Goal: Task Accomplishment & Management: Complete application form

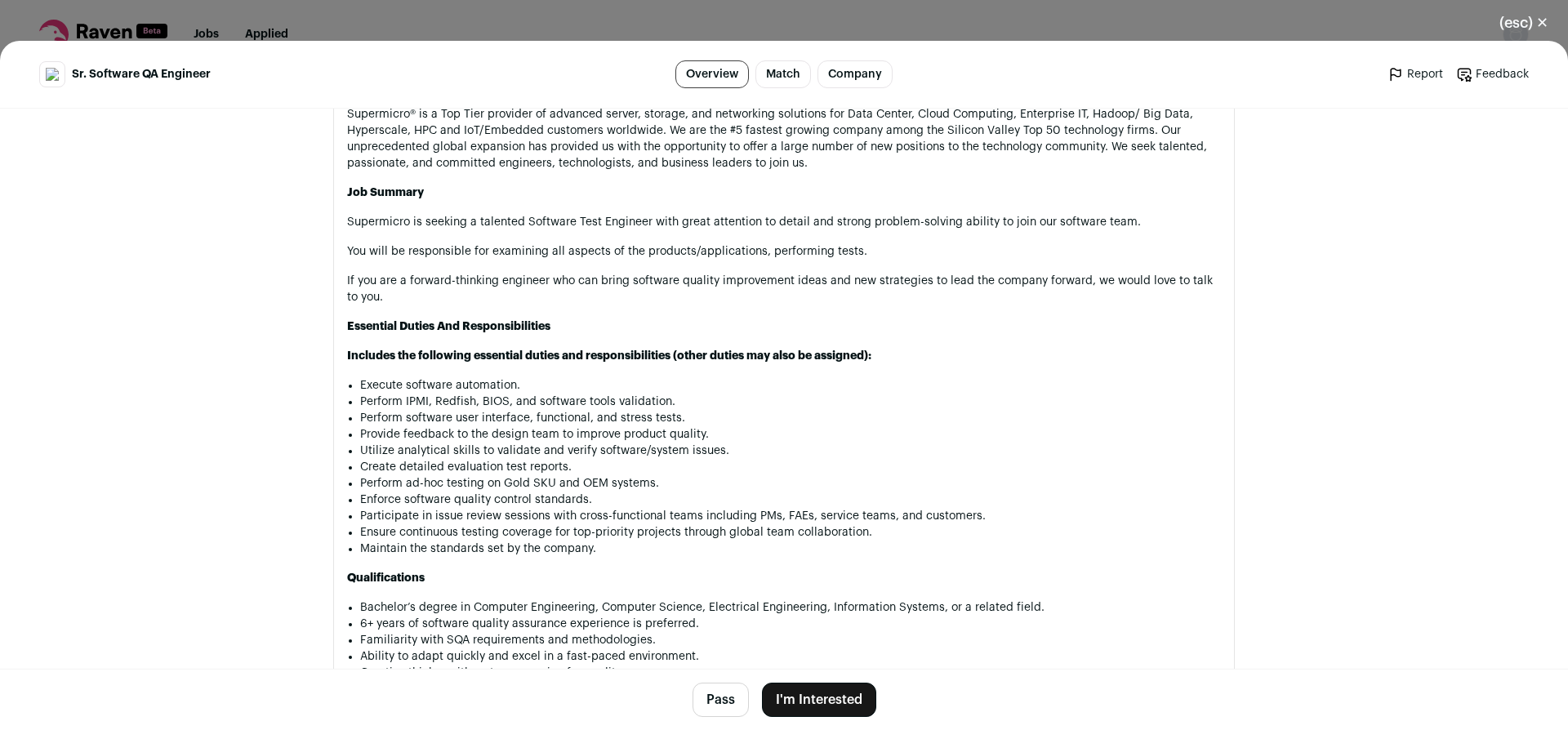
scroll to position [999, 0]
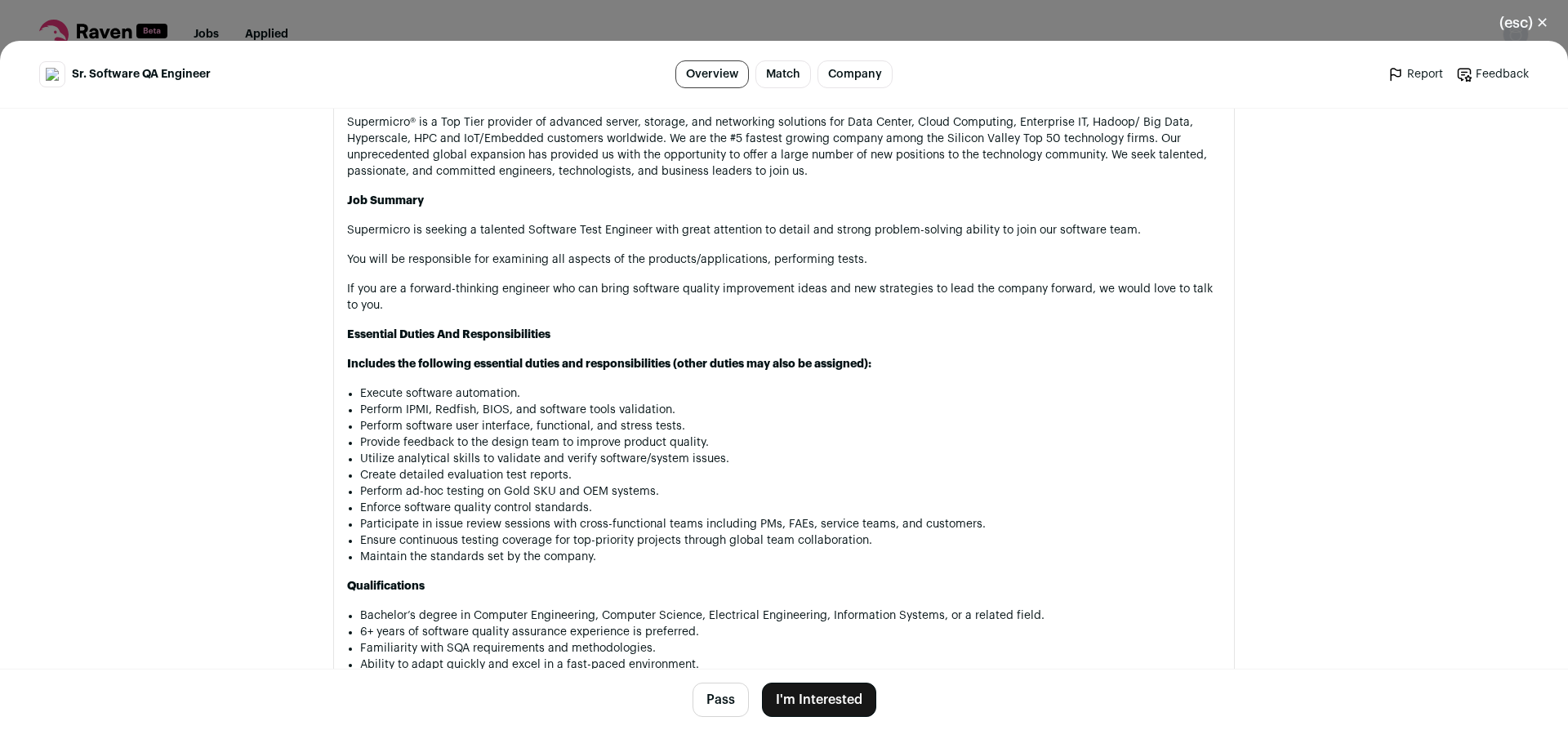
click at [813, 700] on button "I'm Interested" at bounding box center [819, 700] width 115 height 34
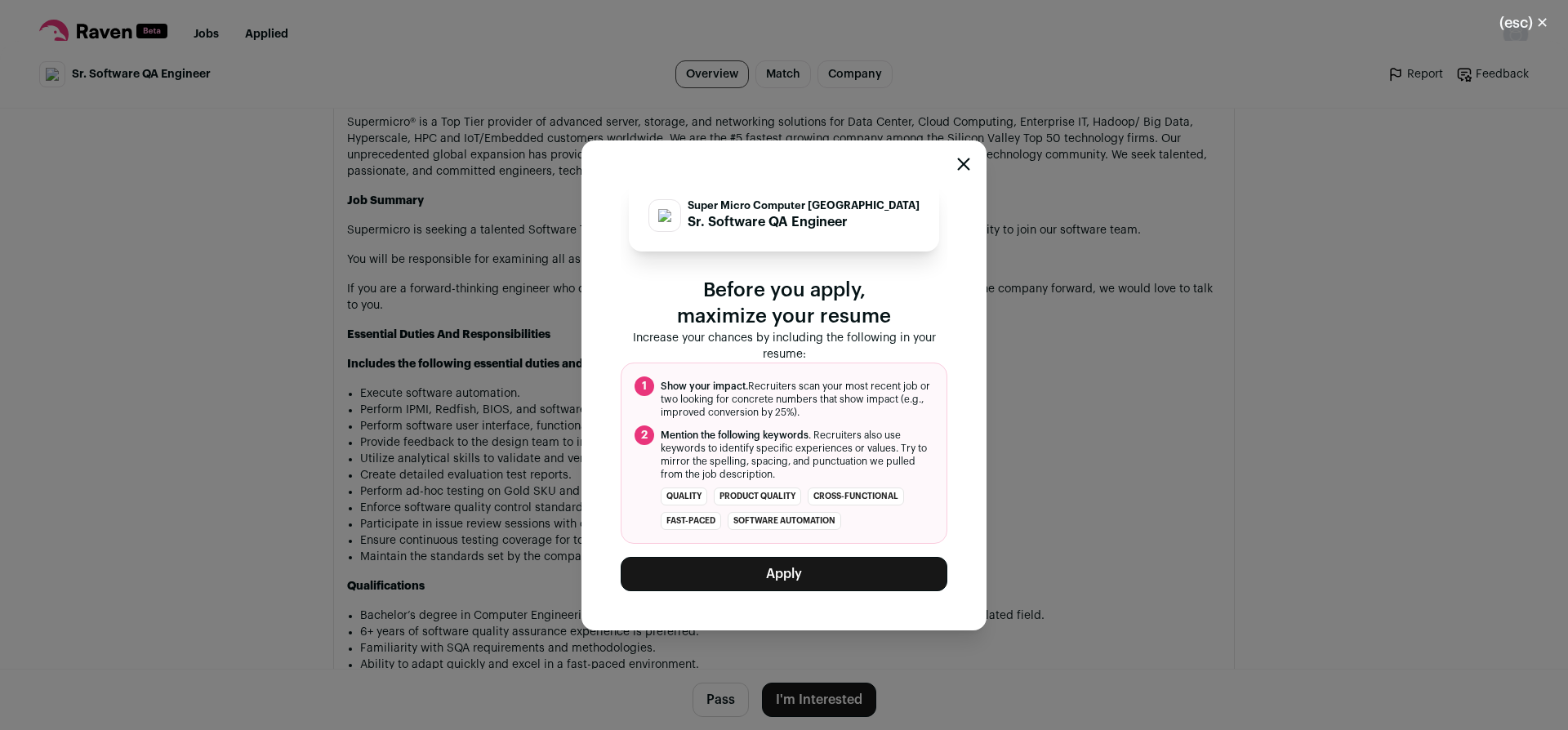
click at [864, 575] on button "Apply" at bounding box center [783, 575] width 327 height 34
